Goal: Information Seeking & Learning: Learn about a topic

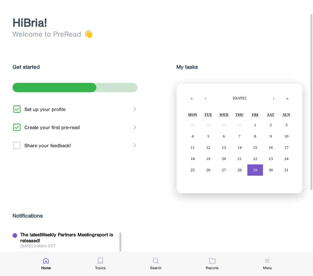
scroll to position [28, 0]
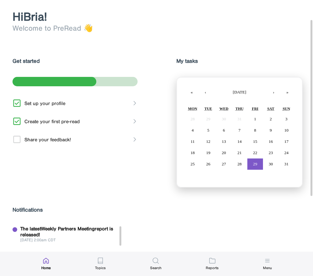
click at [122, 226] on div "The latest Weekly Partners Meeting report is released!" at bounding box center [71, 232] width 102 height 12
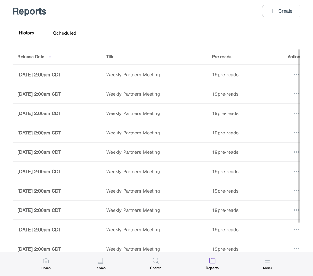
click at [157, 74] on div "Weekly Partners Meeting" at bounding box center [154, 75] width 96 height 6
click at [60, 72] on div "[DATE] 2:00 am CDT" at bounding box center [57, 75] width 79 height 6
